Goal: Transaction & Acquisition: Download file/media

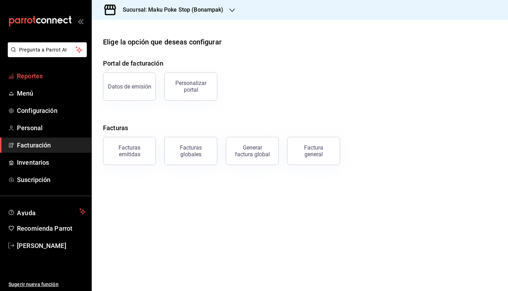
click at [34, 79] on span "Reportes" at bounding box center [51, 76] width 69 height 10
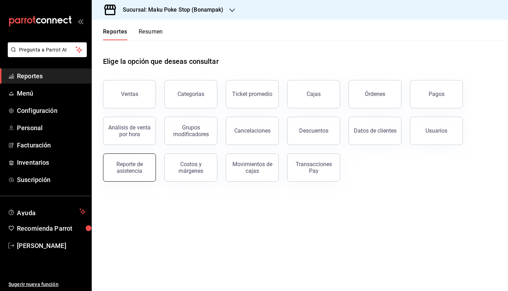
click at [127, 165] on div "Reporte de asistencia" at bounding box center [130, 167] width 44 height 13
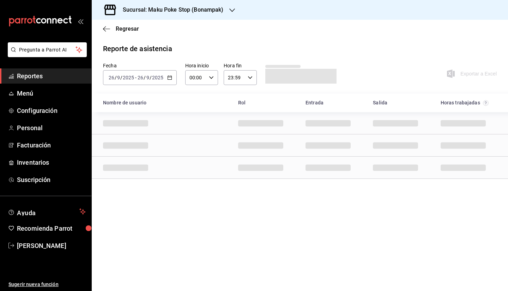
click at [170, 77] on \(Stroke\) "button" at bounding box center [170, 77] width 4 height 0
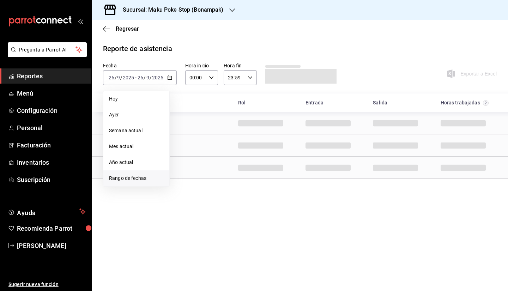
click at [153, 179] on span "Rango de fechas" at bounding box center [136, 178] width 55 height 7
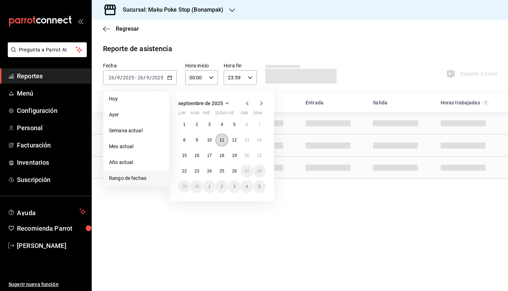
click at [224, 139] on button "11" at bounding box center [222, 140] width 12 height 13
click at [221, 172] on abbr "25" at bounding box center [222, 171] width 5 height 5
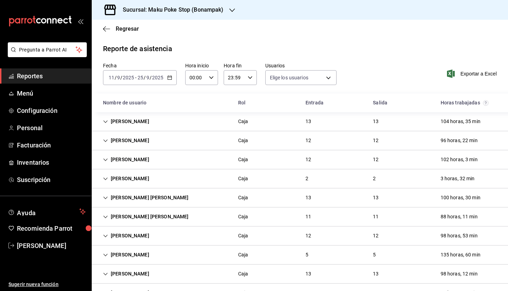
type input "37185684-2c82-46f3-bd28-d79b42c69e81,35a21b67-2512-415b-aef5-8bad569687a2,8dbff…"
click at [464, 74] on span "Exportar a Excel" at bounding box center [473, 74] width 48 height 8
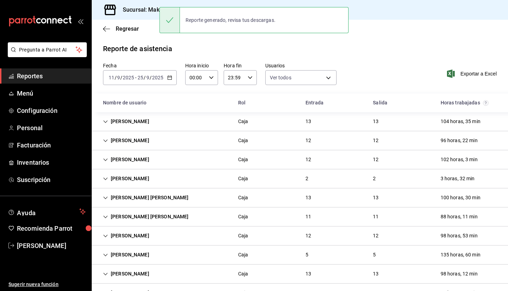
click at [141, 6] on h3 "Sucursal: Maku Poke Stop (Bonampak)" at bounding box center [170, 10] width 107 height 8
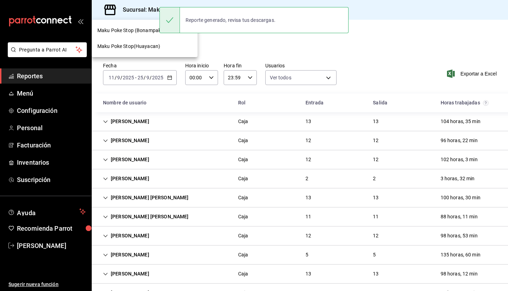
click at [142, 48] on span "Maku Poke Stop(Huayacan)" at bounding box center [128, 46] width 63 height 7
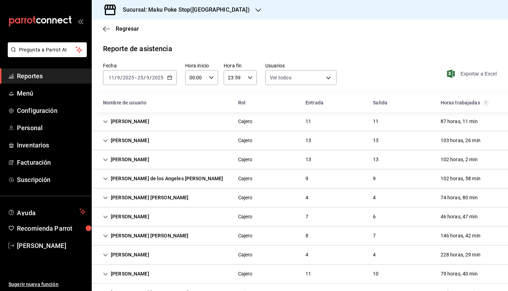
click at [461, 73] on span "Exportar a Excel" at bounding box center [473, 74] width 48 height 8
drag, startPoint x: 461, startPoint y: 73, endPoint x: 463, endPoint y: 58, distance: 15.2
click at [460, 53] on div "Reporte de asistencia" at bounding box center [300, 48] width 394 height 11
click at [470, 71] on span "Exportar a Excel" at bounding box center [473, 74] width 48 height 8
